Goal: Task Accomplishment & Management: Use online tool/utility

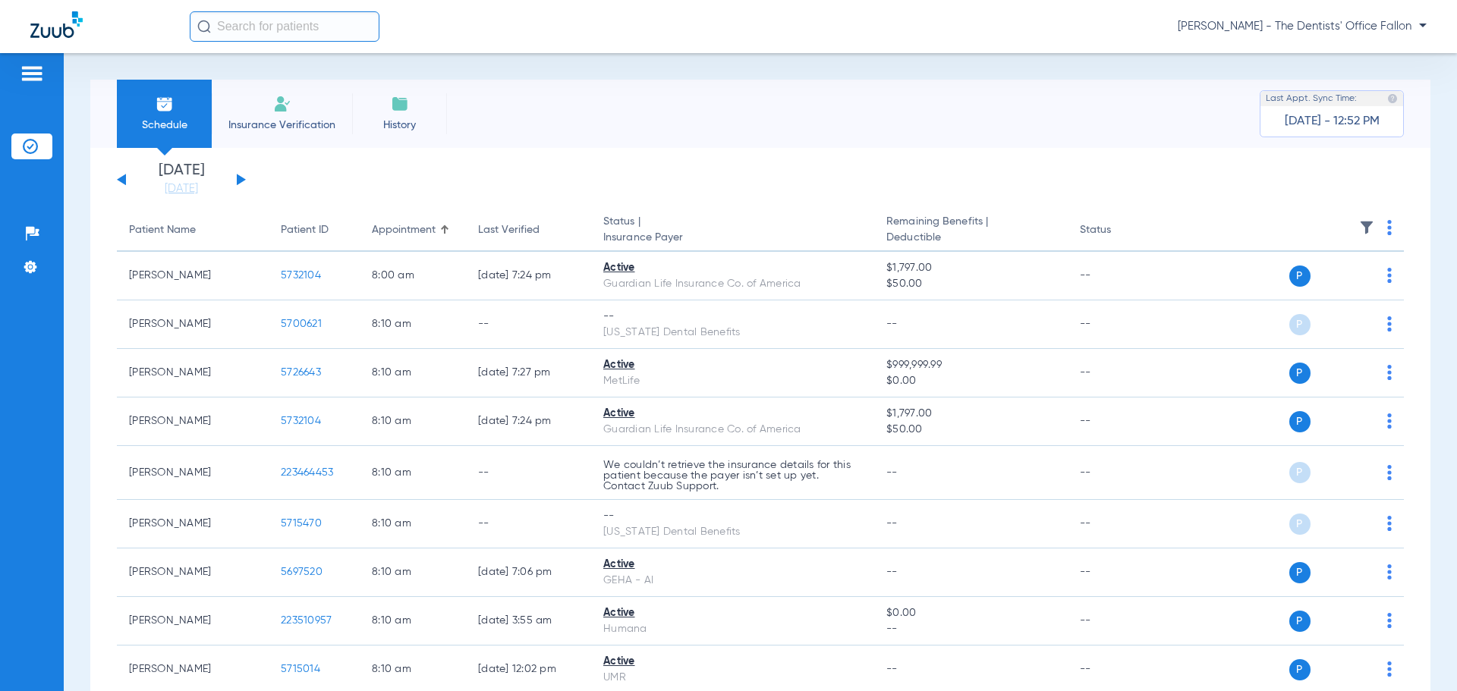
scroll to position [2125, 0]
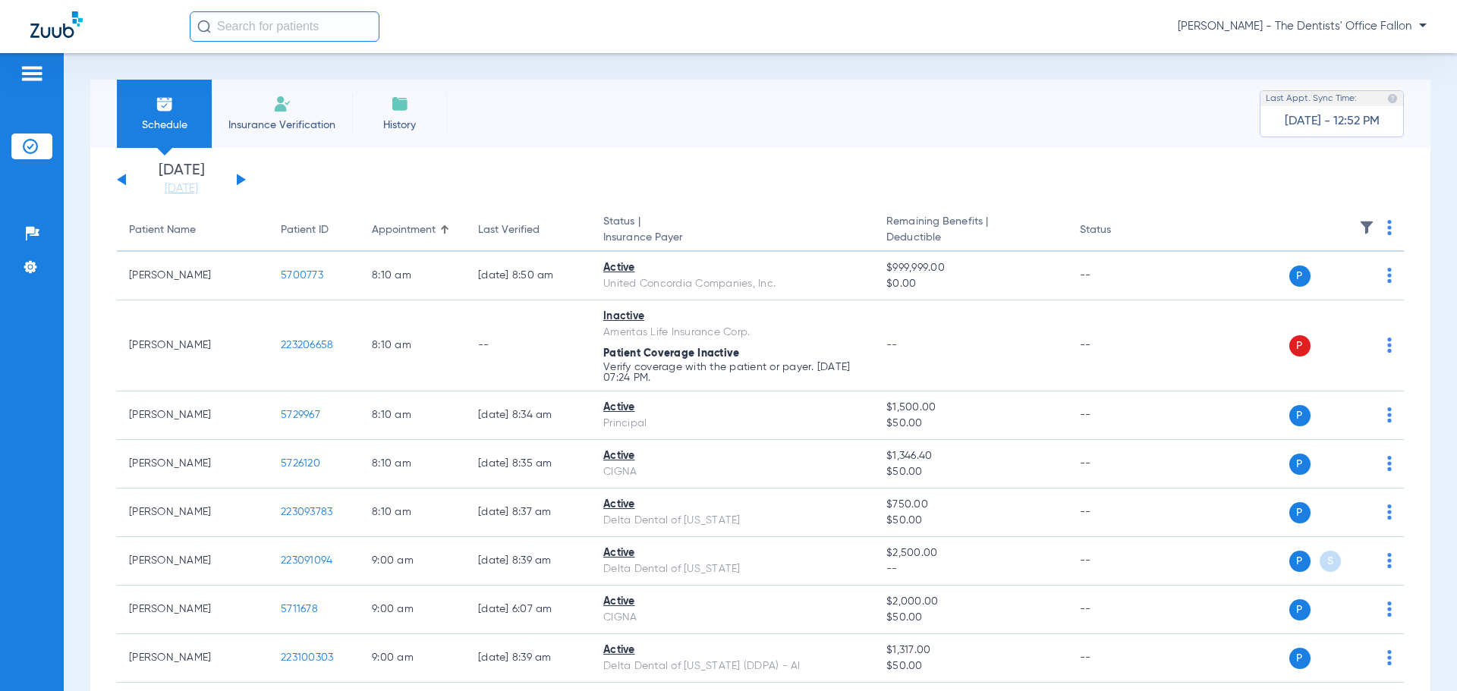
scroll to position [379, 0]
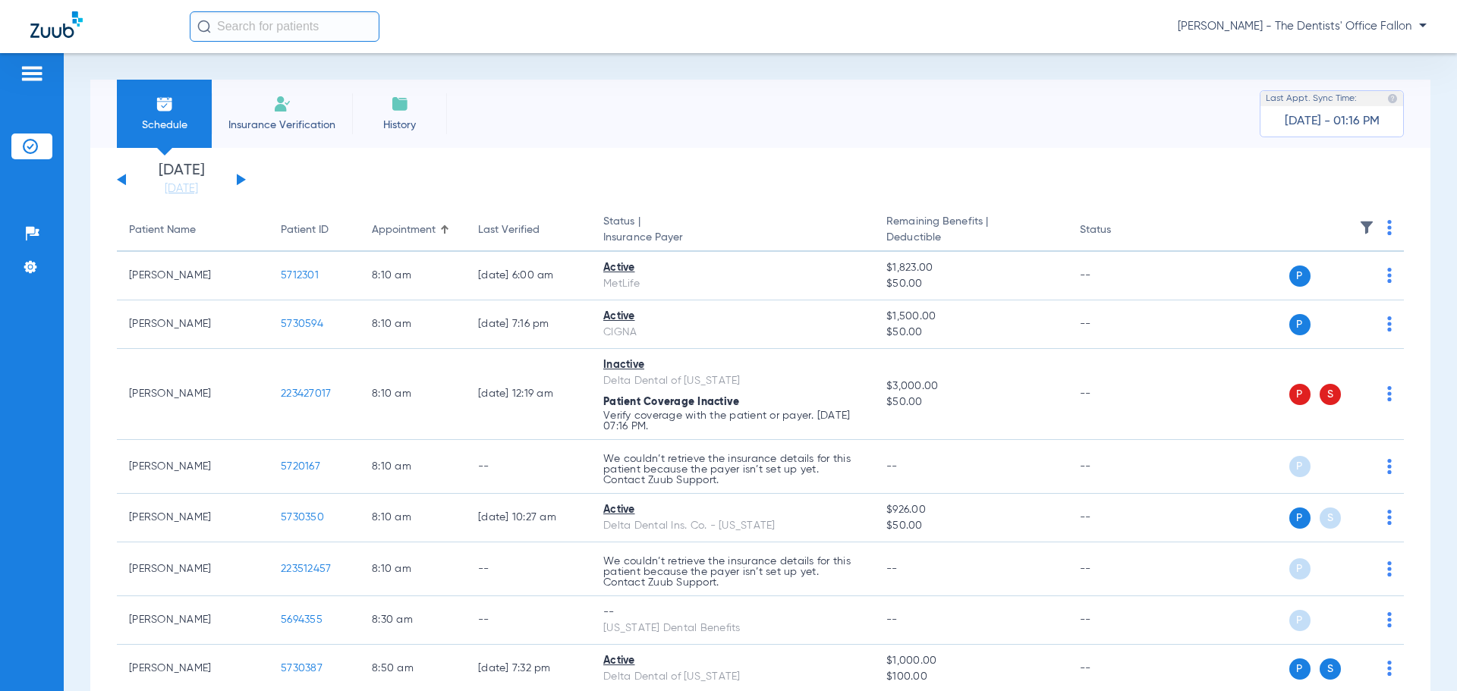
click at [243, 179] on button at bounding box center [241, 179] width 9 height 11
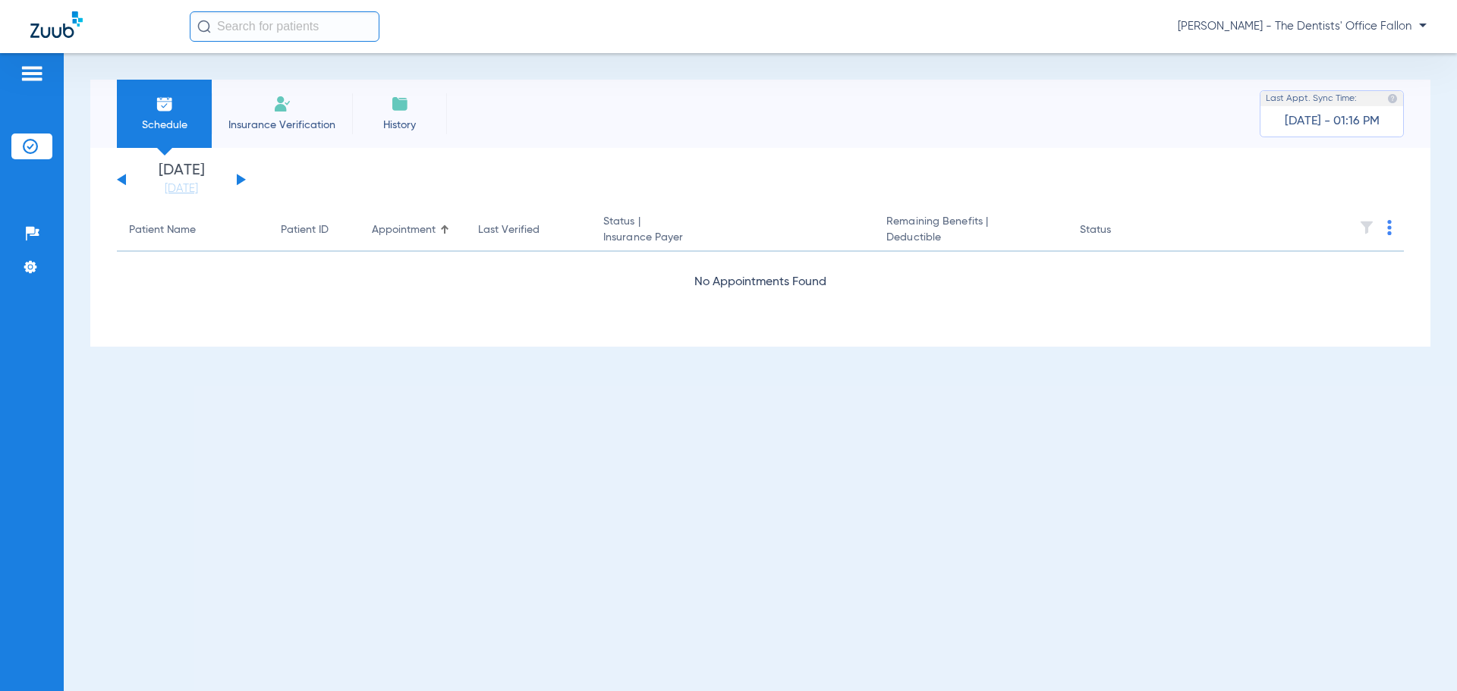
click at [243, 179] on button at bounding box center [241, 179] width 9 height 11
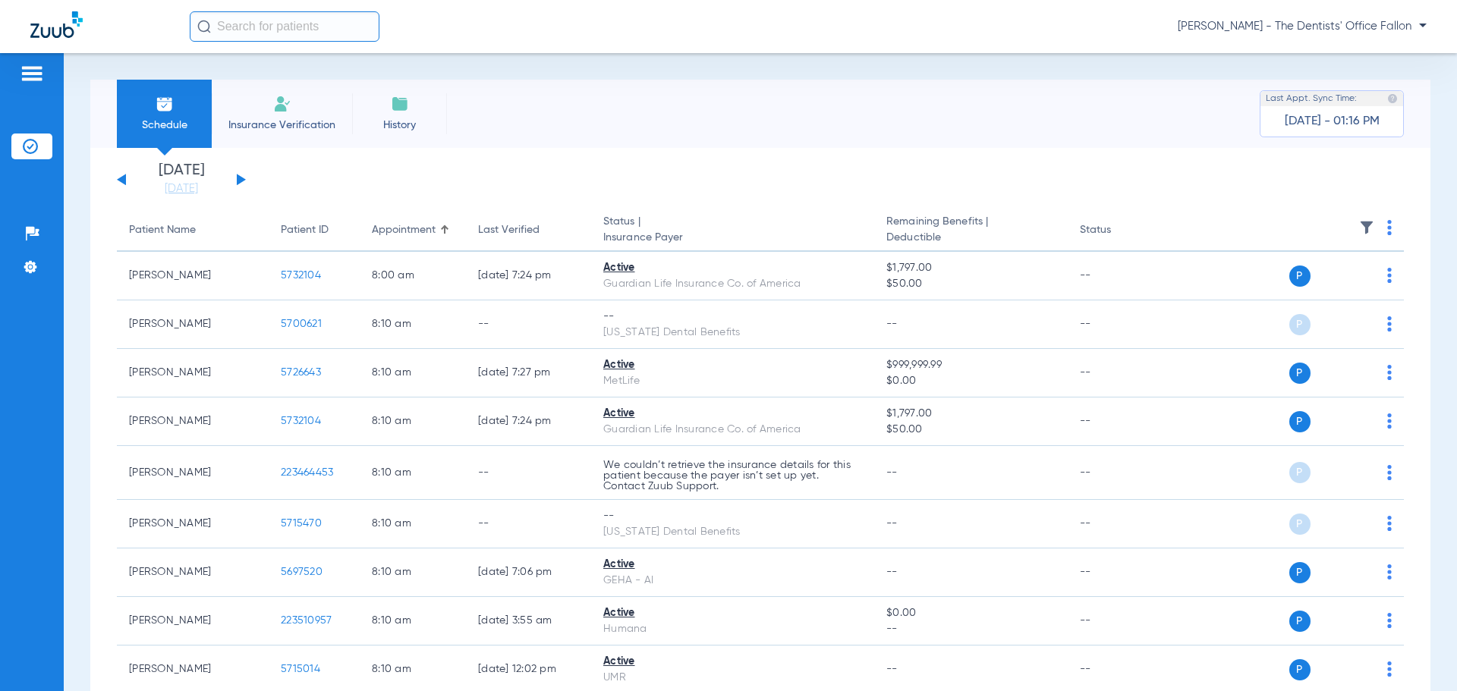
click at [243, 179] on button at bounding box center [241, 179] width 9 height 11
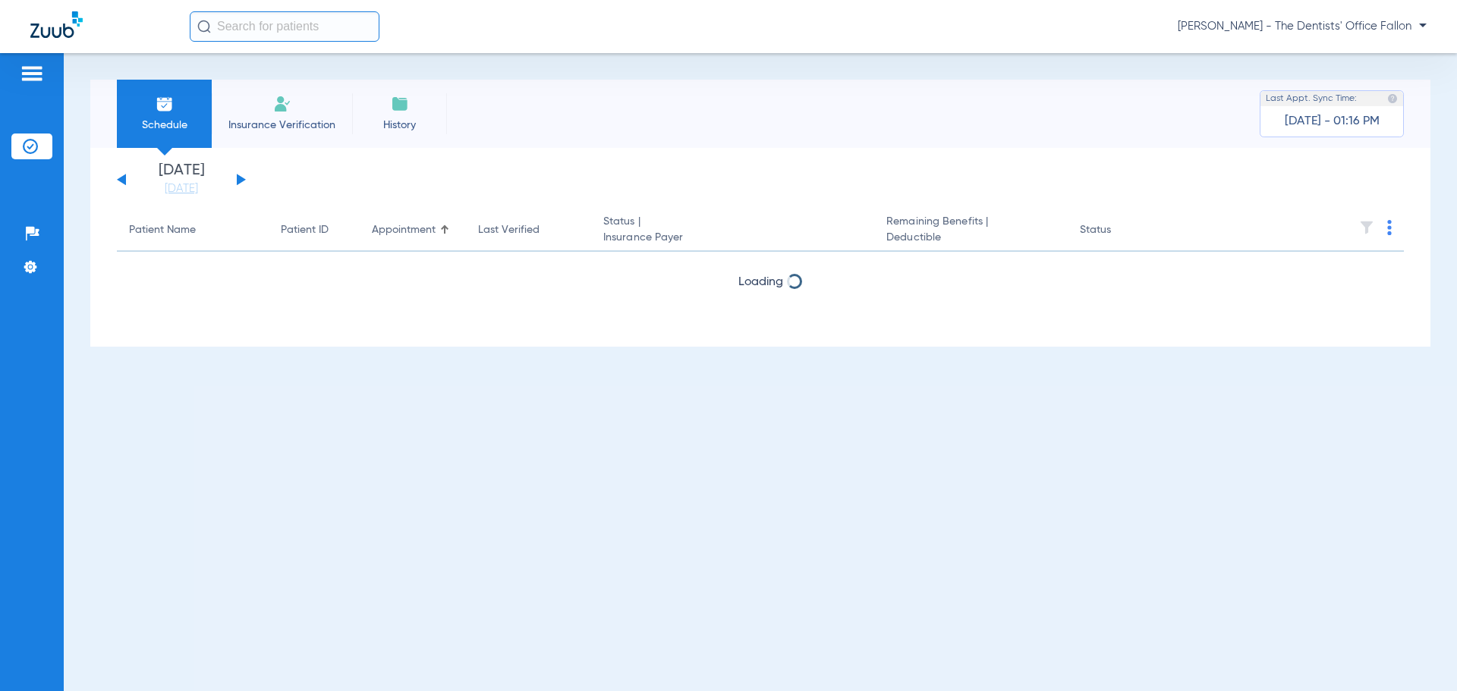
click at [243, 179] on button at bounding box center [241, 179] width 9 height 11
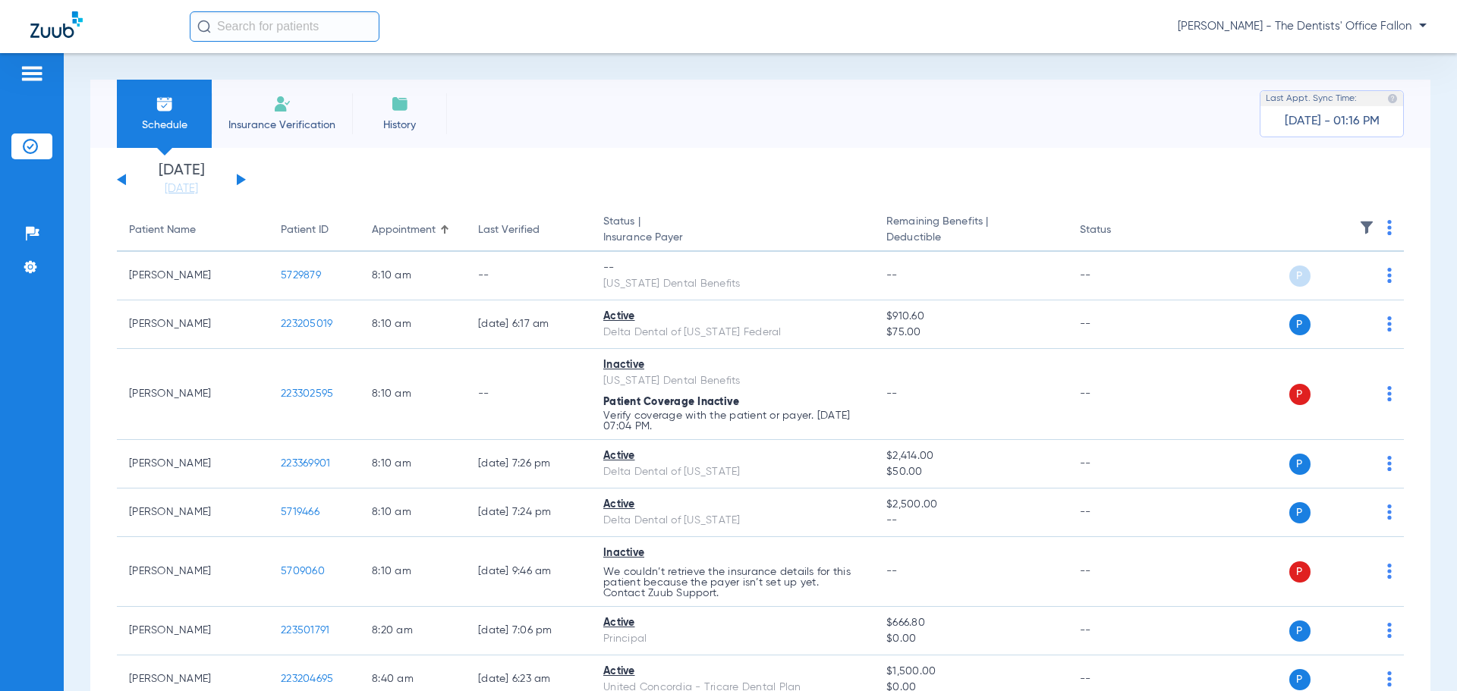
click at [1331, 26] on span "[PERSON_NAME] - The Dentists' Office Fallon" at bounding box center [1302, 26] width 249 height 15
click at [1324, 81] on button "Log out" at bounding box center [1369, 84] width 109 height 30
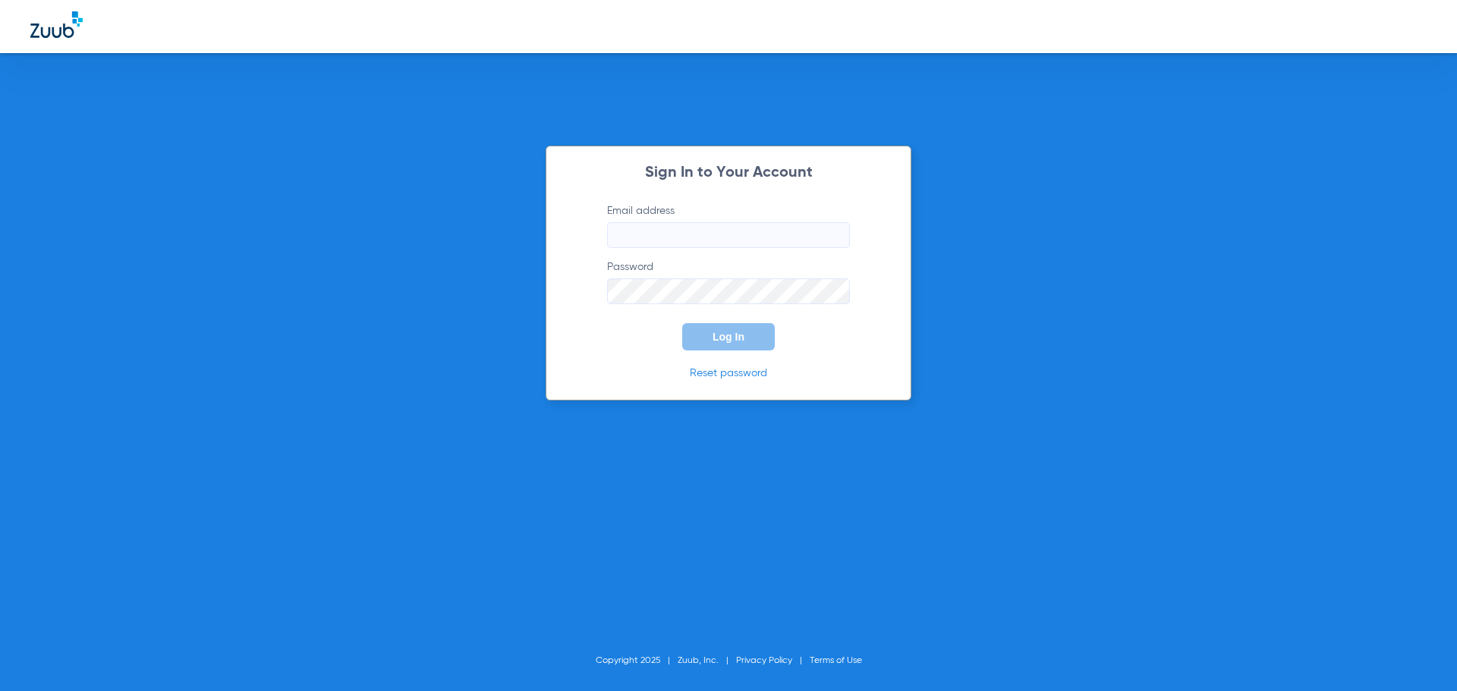
type input "jamie.zari@bluetreedental.com"
click at [719, 345] on button "Log In" at bounding box center [728, 336] width 93 height 27
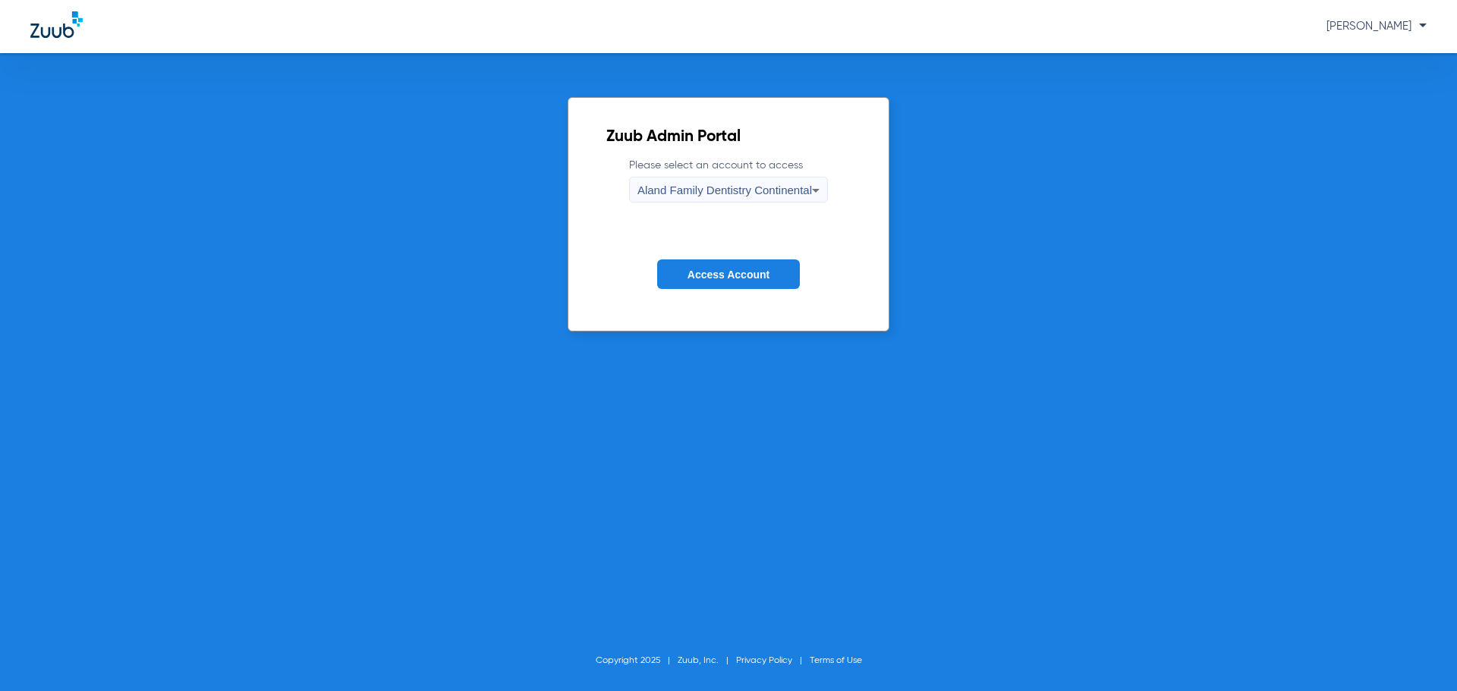
click at [766, 197] on div "Aland Family Dentistry Continental" at bounding box center [724, 191] width 175 height 26
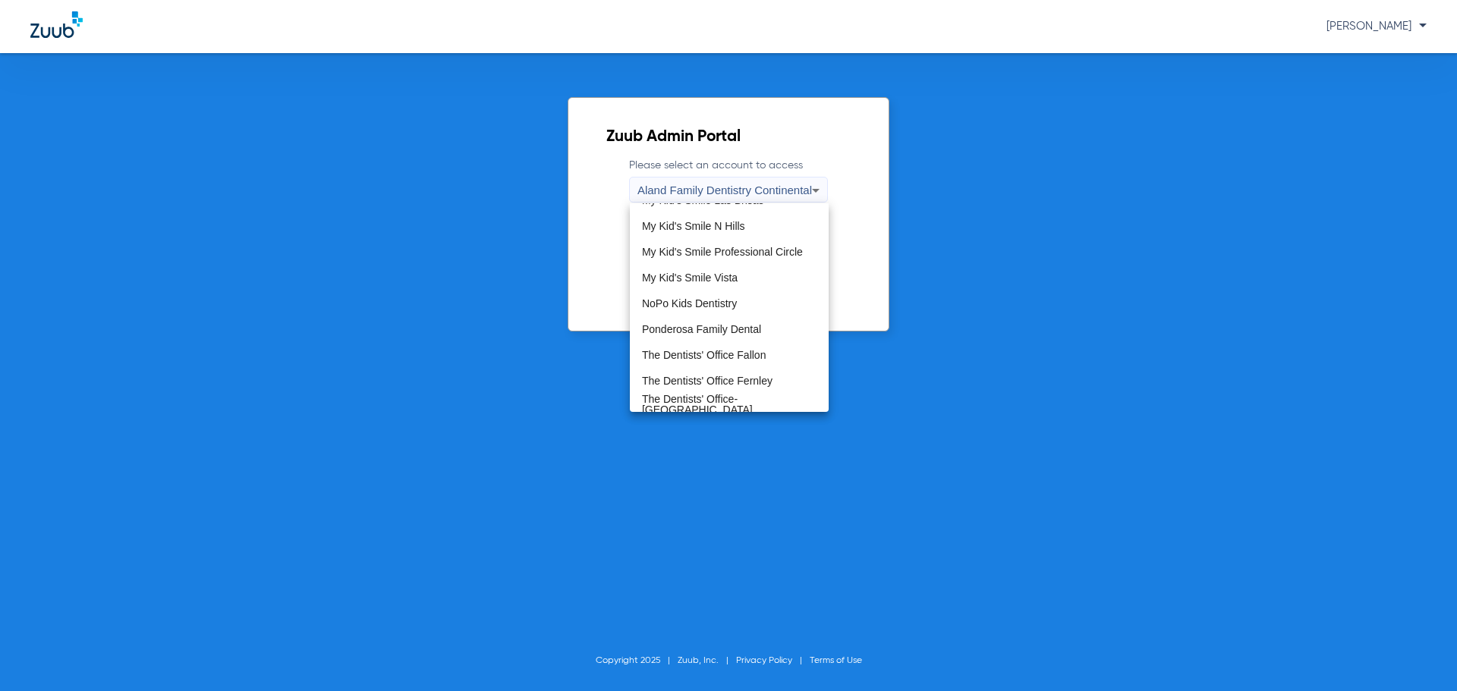
scroll to position [455, 0]
click at [725, 397] on span "The Dentists' Office-Tolas Place (TDO Tolas Place)" at bounding box center [729, 409] width 175 height 32
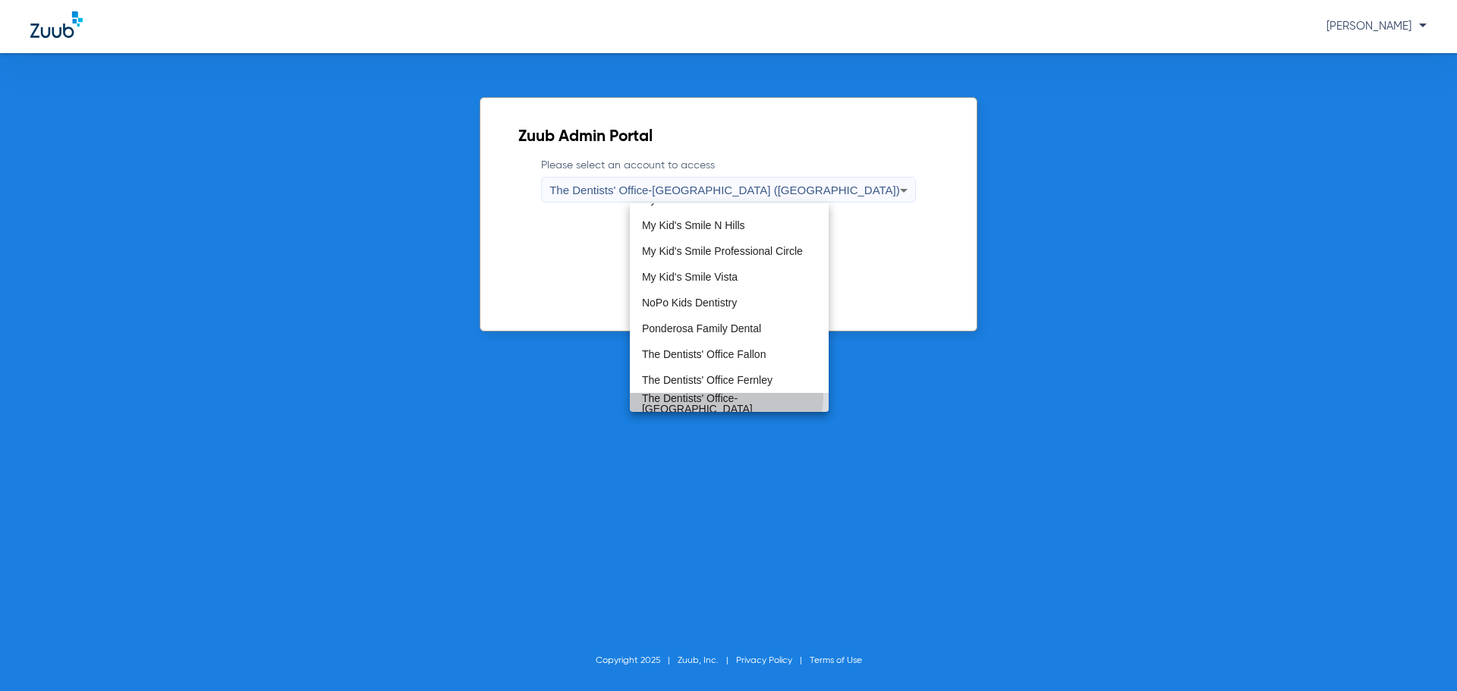
scroll to position [0, 0]
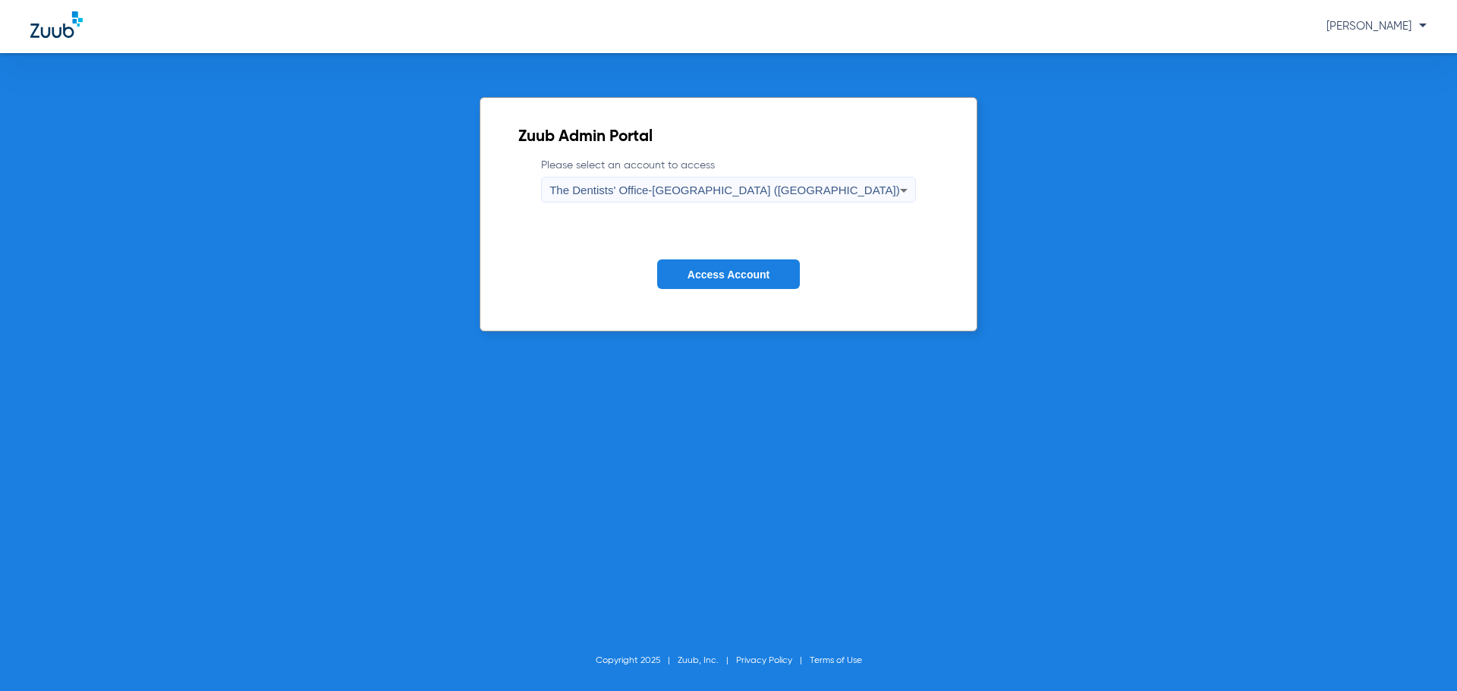
click at [761, 279] on span "Access Account" at bounding box center [729, 275] width 82 height 12
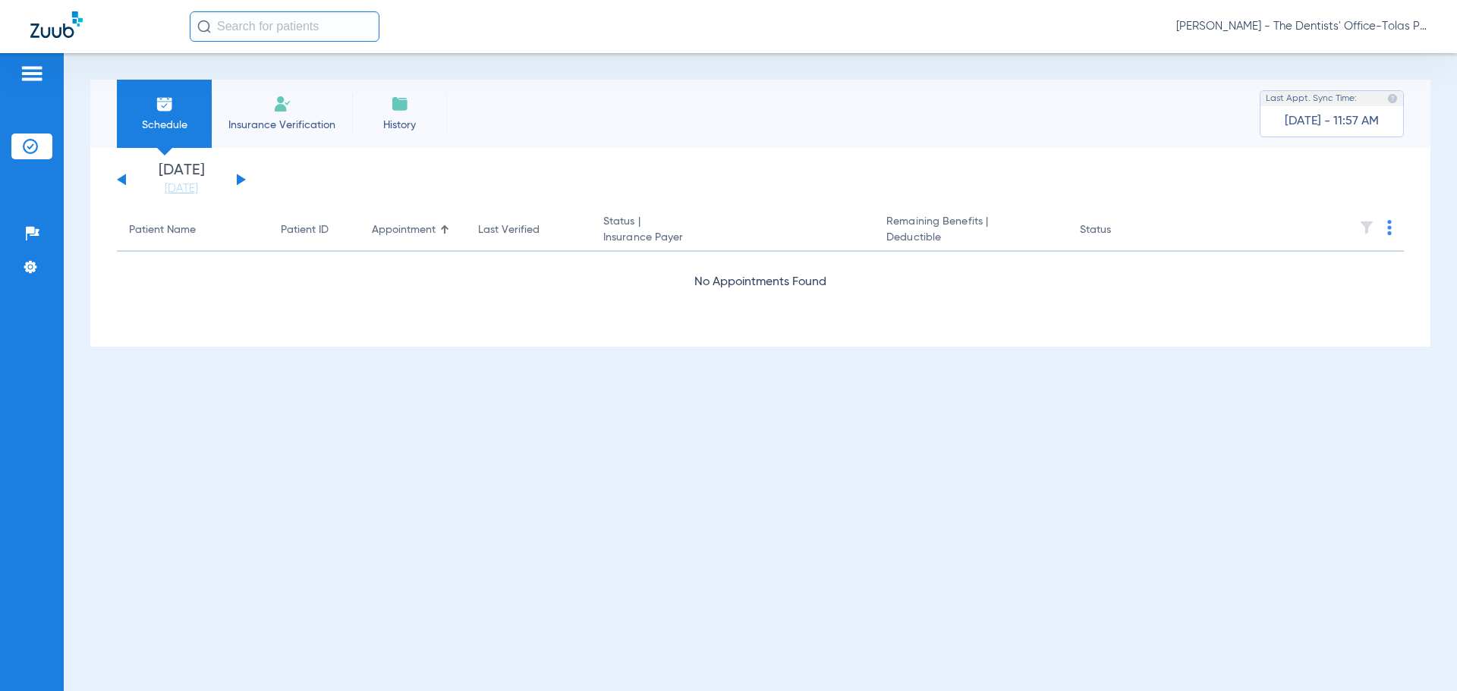
click at [242, 179] on button at bounding box center [241, 179] width 9 height 11
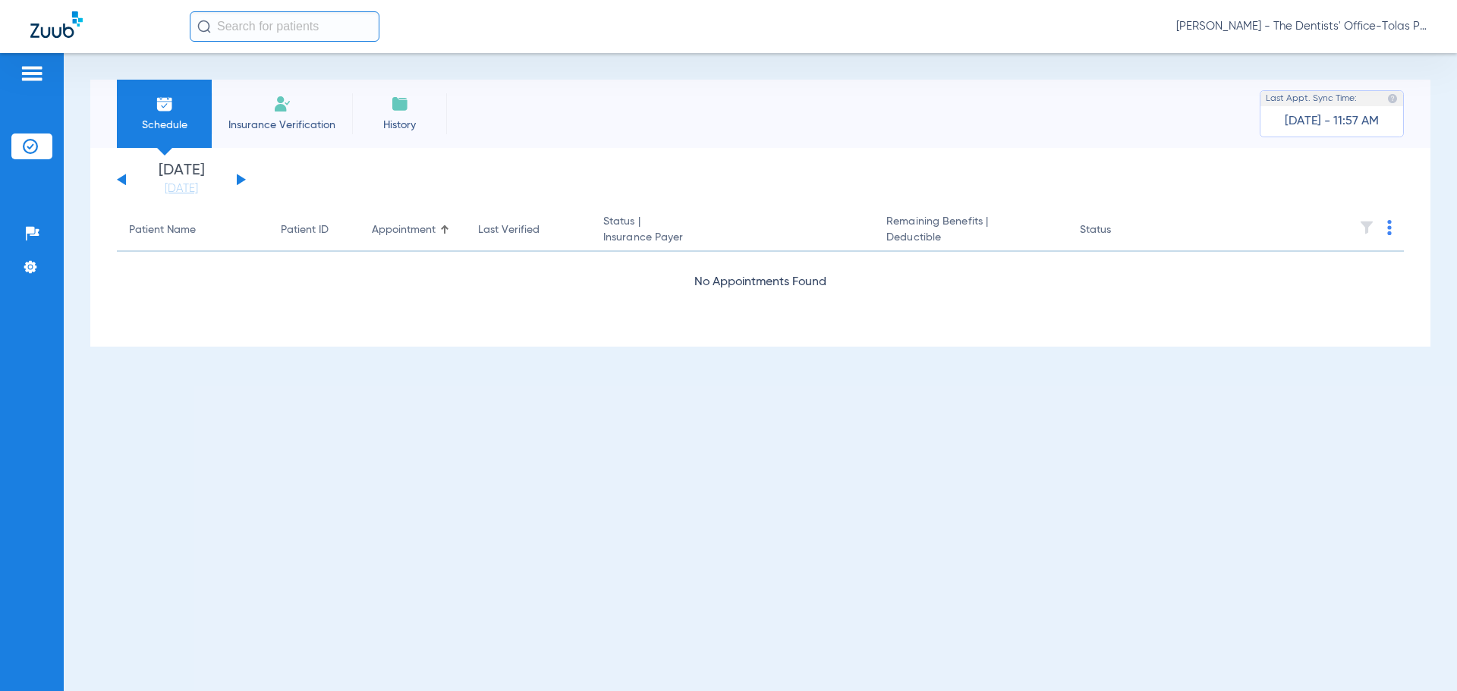
click at [242, 179] on button at bounding box center [241, 179] width 9 height 11
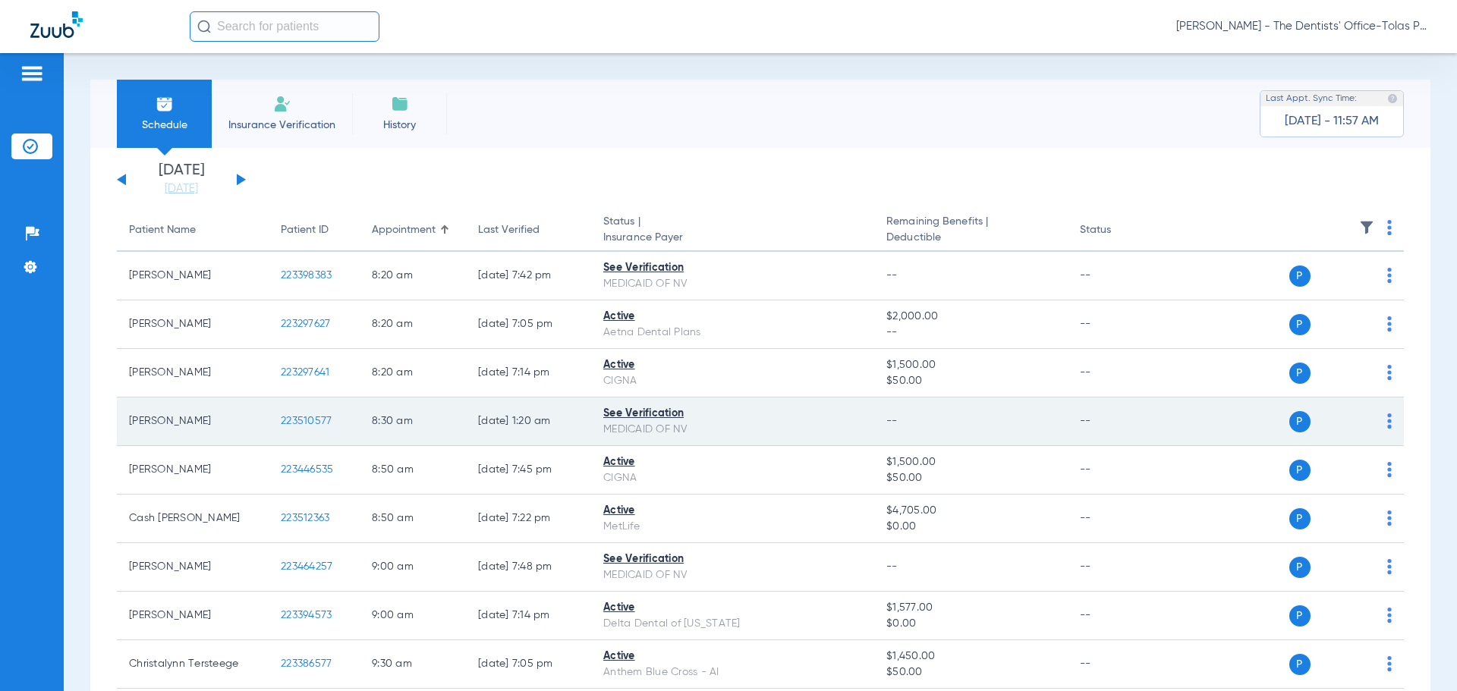
click at [1387, 421] on img at bounding box center [1389, 421] width 5 height 15
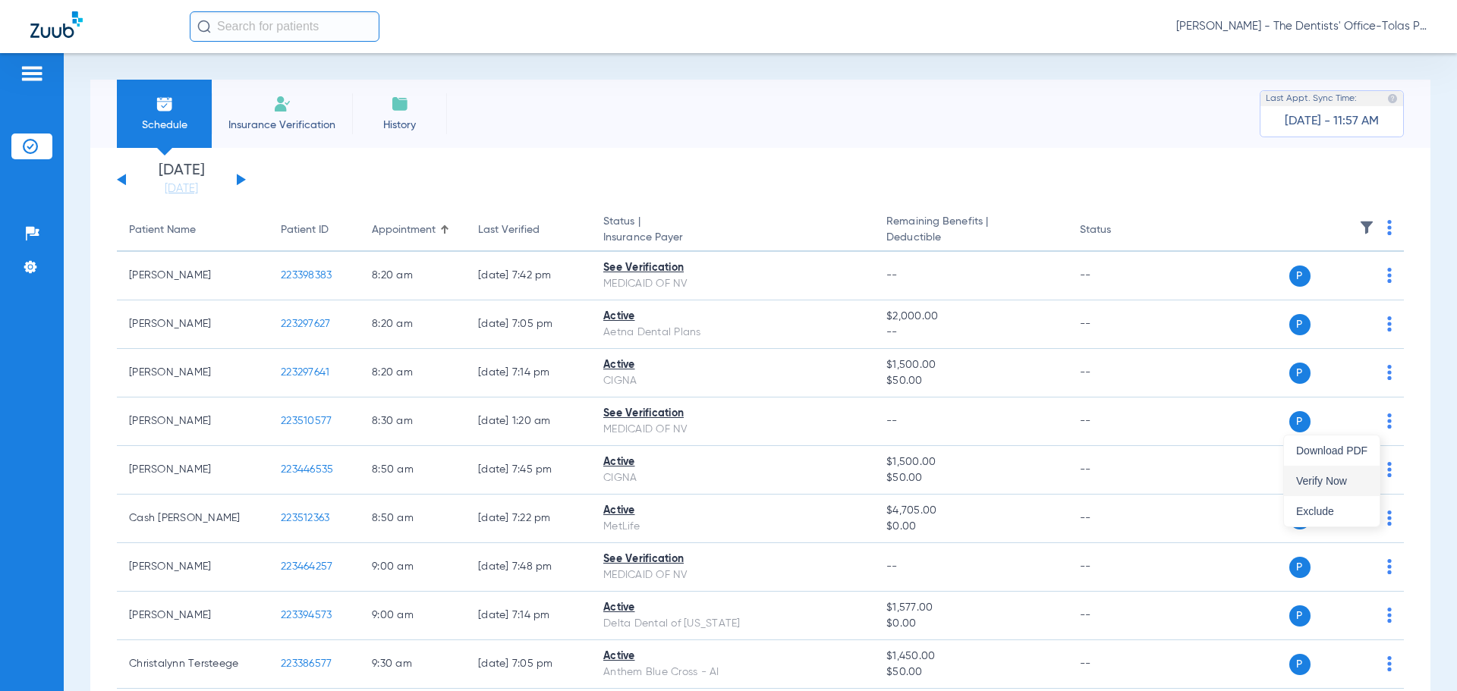
click at [1332, 472] on button "Verify Now" at bounding box center [1332, 481] width 96 height 30
